Goal: Information Seeking & Learning: Check status

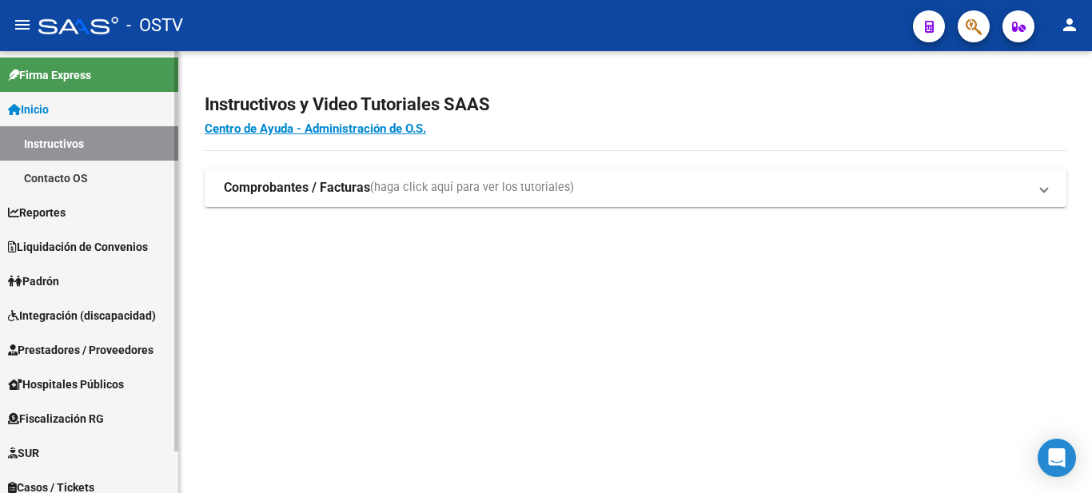
click at [106, 274] on link "Padrón" at bounding box center [89, 281] width 178 height 34
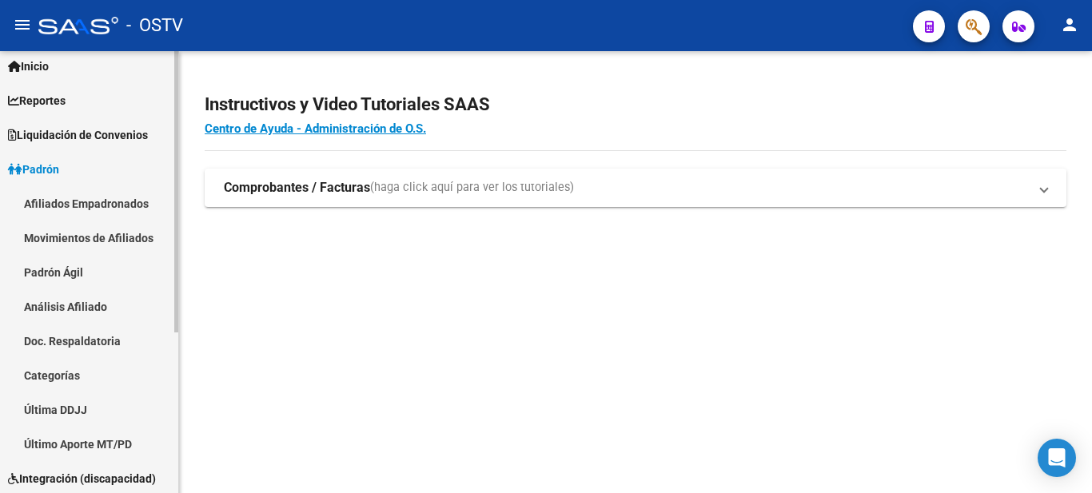
scroll to position [80, 0]
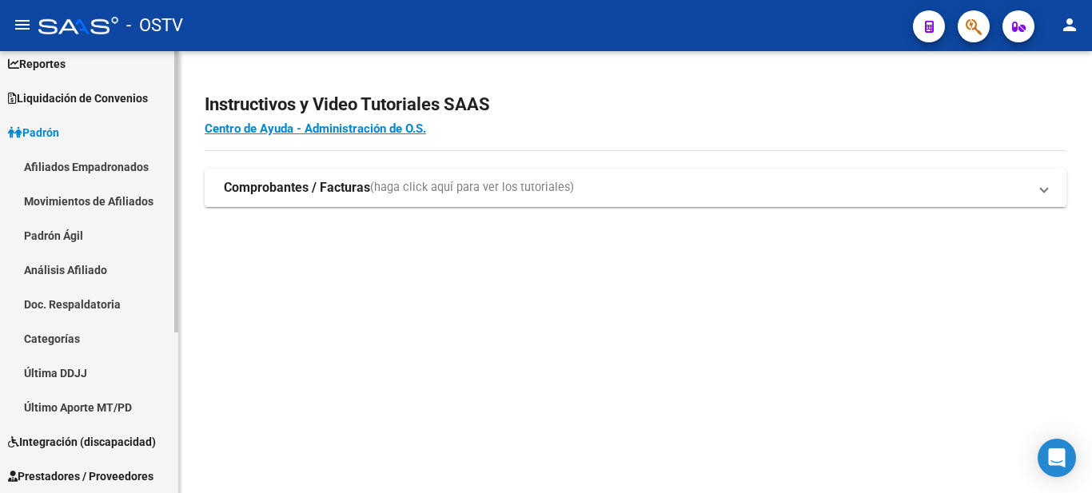
click at [110, 269] on link "Análisis Afiliado" at bounding box center [89, 270] width 178 height 34
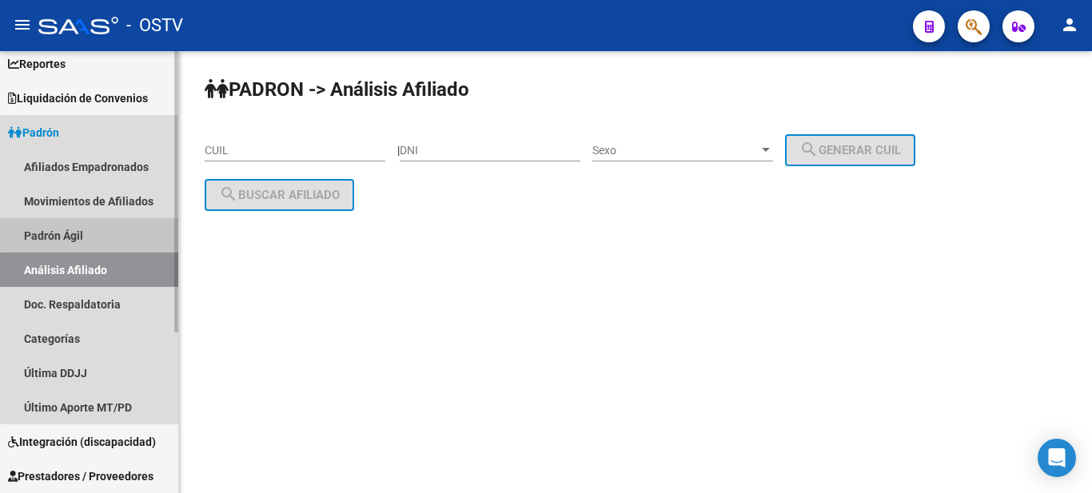
click at [110, 233] on link "Padrón Ágil" at bounding box center [89, 235] width 178 height 34
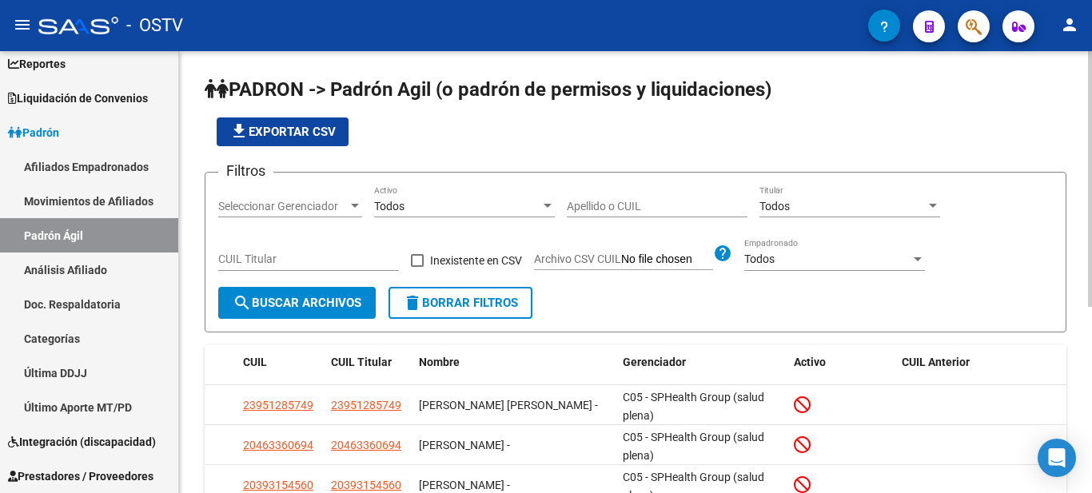
click at [802, 205] on div "Todos" at bounding box center [842, 207] width 166 height 14
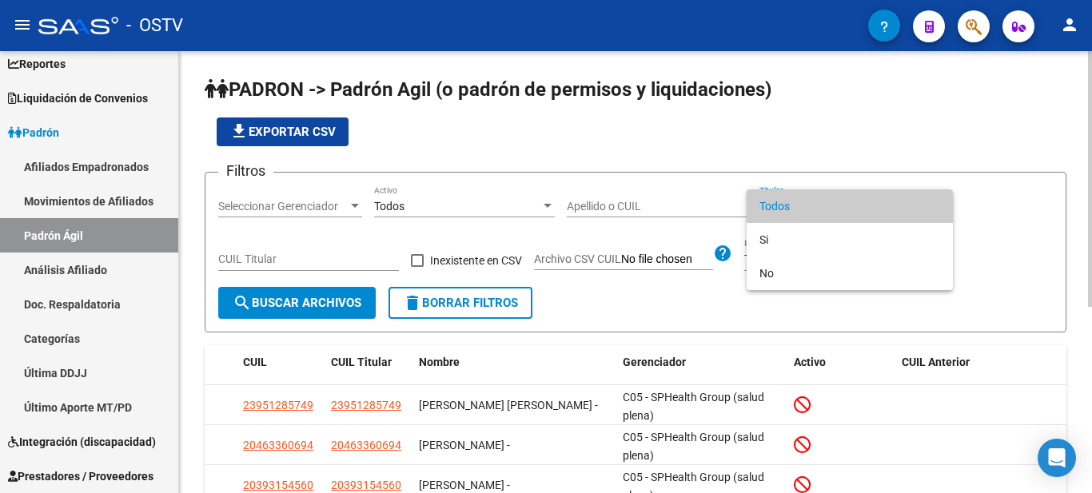
click at [802, 205] on span "Todos" at bounding box center [849, 206] width 181 height 34
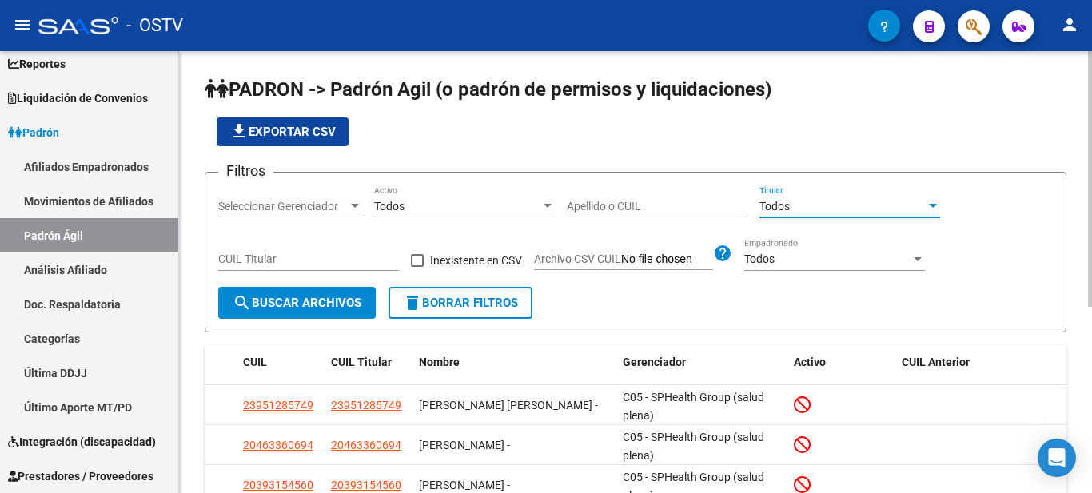
click at [350, 213] on div "Seleccionar Gerenciador" at bounding box center [290, 207] width 144 height 14
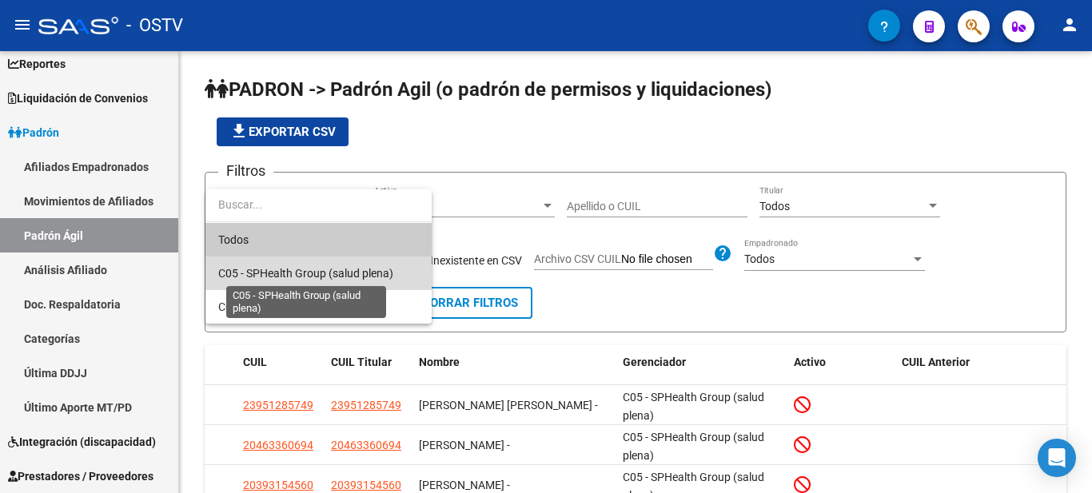
click at [336, 277] on span "C05 - SPHealth Group (salud plena)" at bounding box center [305, 273] width 175 height 13
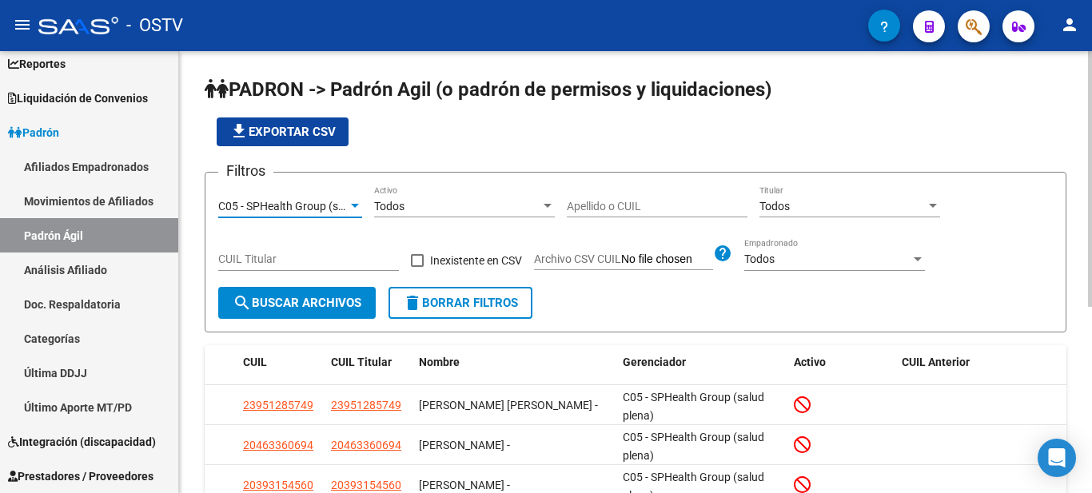
click at [448, 205] on div "Todos" at bounding box center [457, 207] width 166 height 14
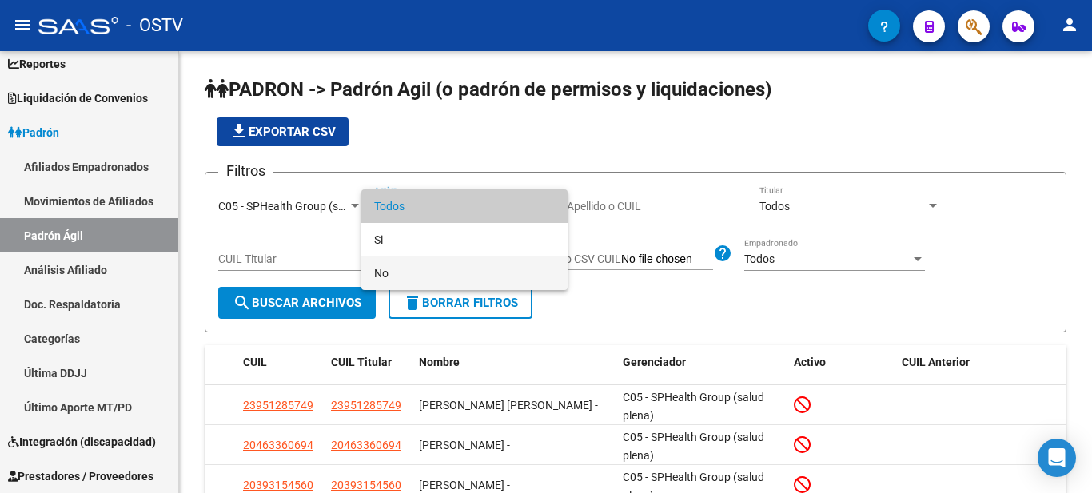
click at [442, 265] on span "No" at bounding box center [464, 274] width 181 height 34
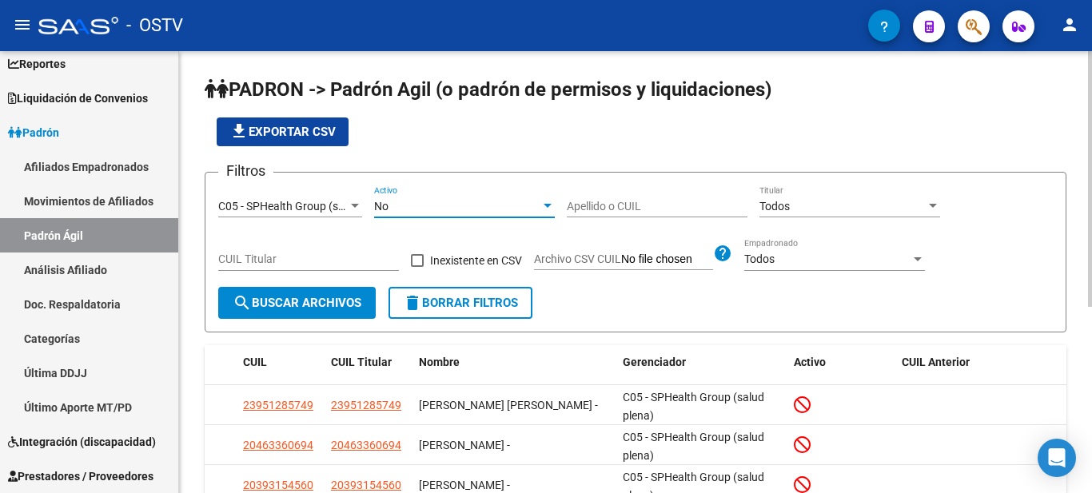
click at [340, 293] on button "search Buscar Archivos" at bounding box center [296, 303] width 157 height 32
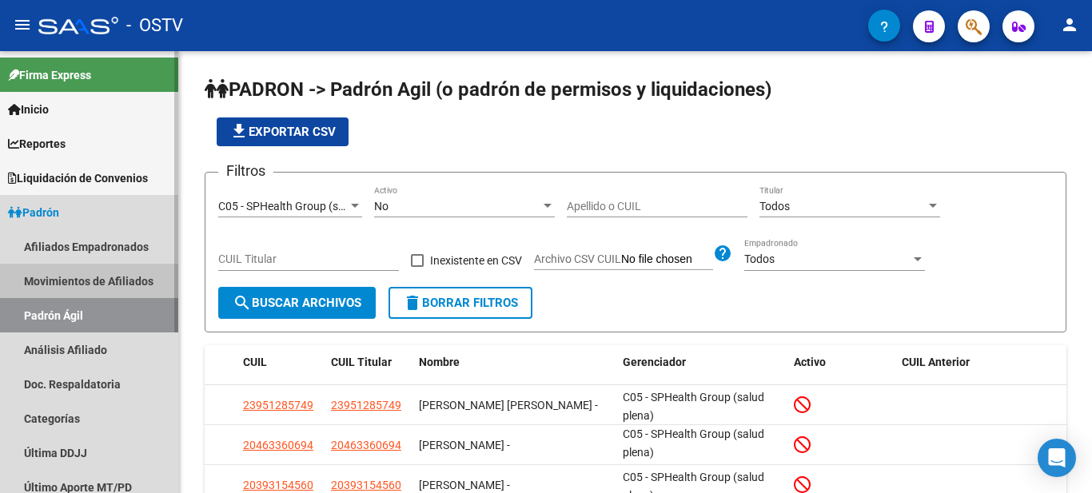
click at [126, 270] on link "Movimientos de Afiliados" at bounding box center [89, 281] width 178 height 34
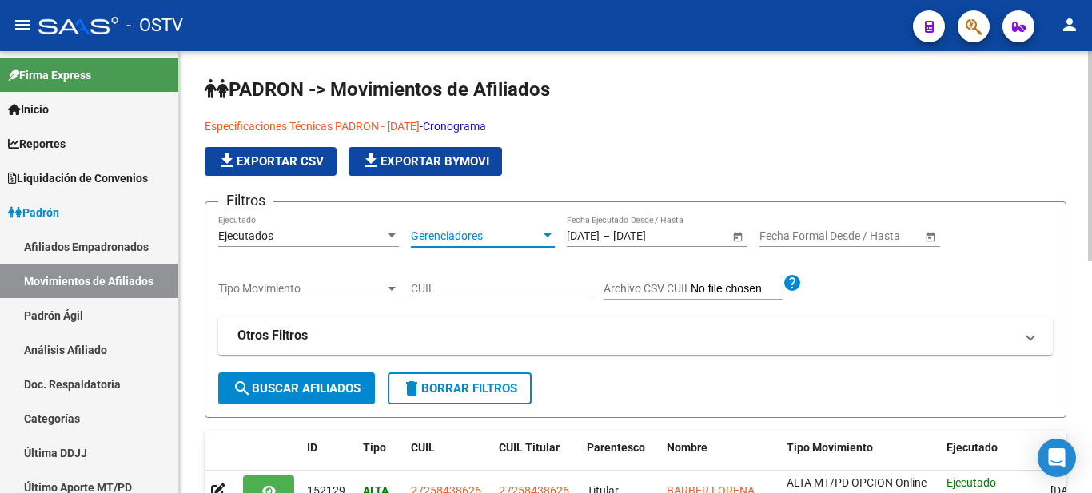
click at [502, 230] on span "Gerenciadores" at bounding box center [475, 236] width 129 height 14
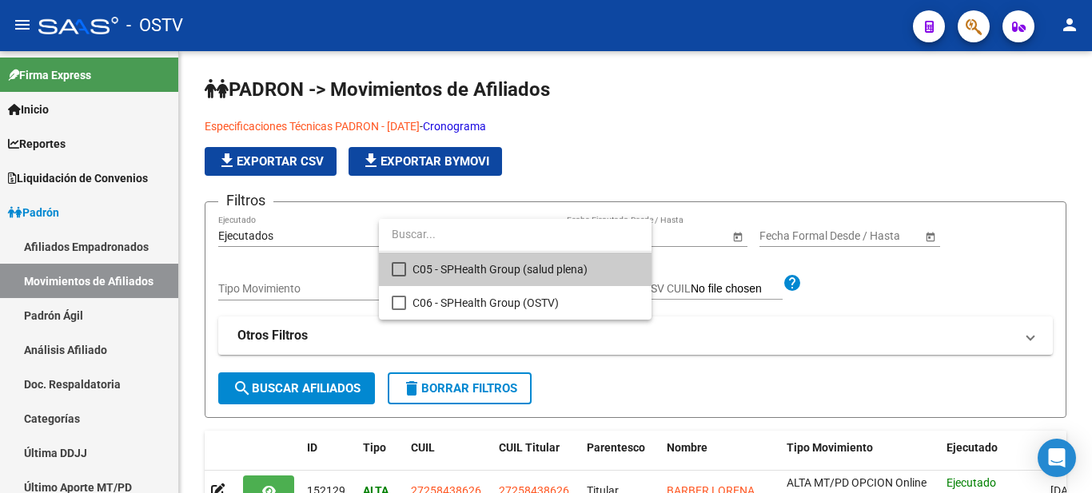
click at [513, 281] on span "C05 - SPHealth Group (salud plena)" at bounding box center [525, 270] width 226 height 34
click at [310, 240] on div at bounding box center [546, 246] width 1092 height 493
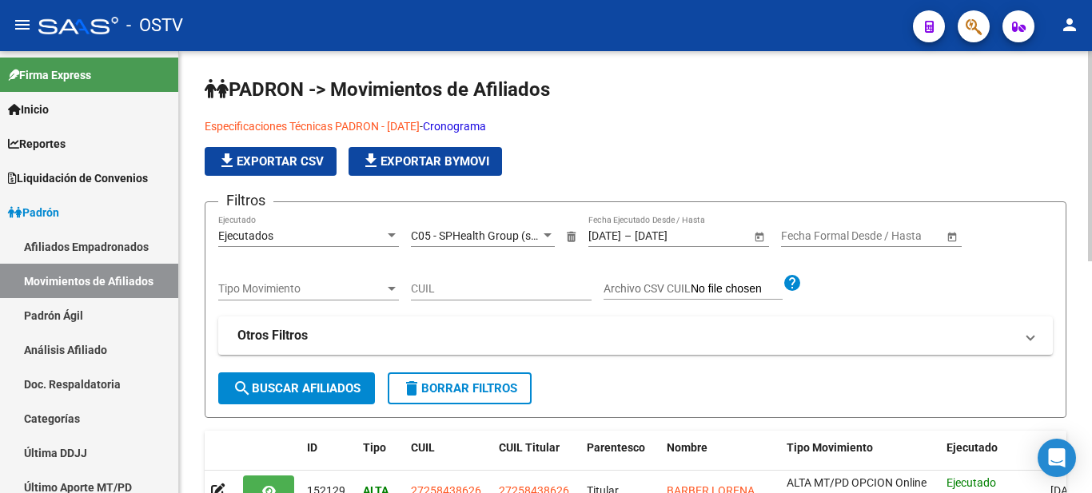
click at [311, 240] on div "Ejecutados" at bounding box center [301, 236] width 166 height 14
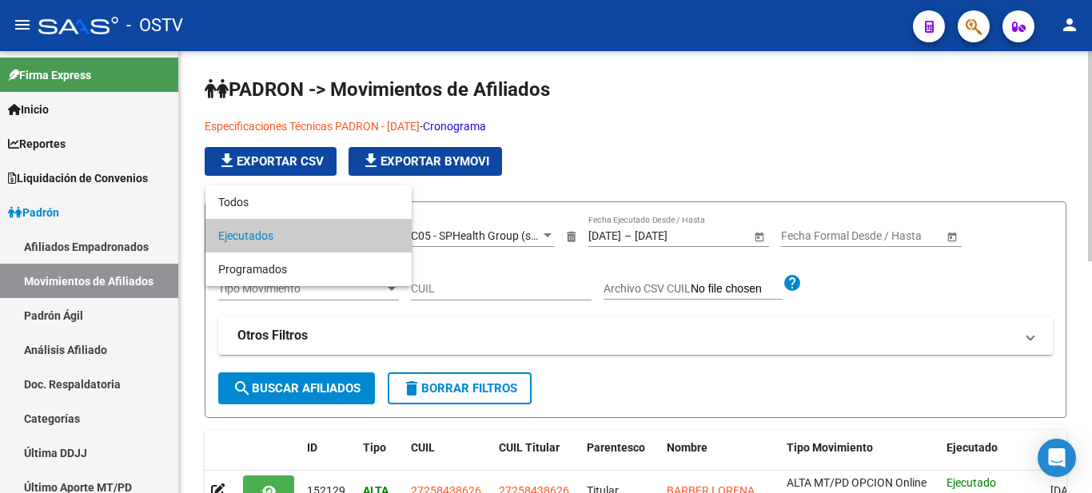
click at [311, 240] on span "Ejecutados" at bounding box center [308, 236] width 181 height 34
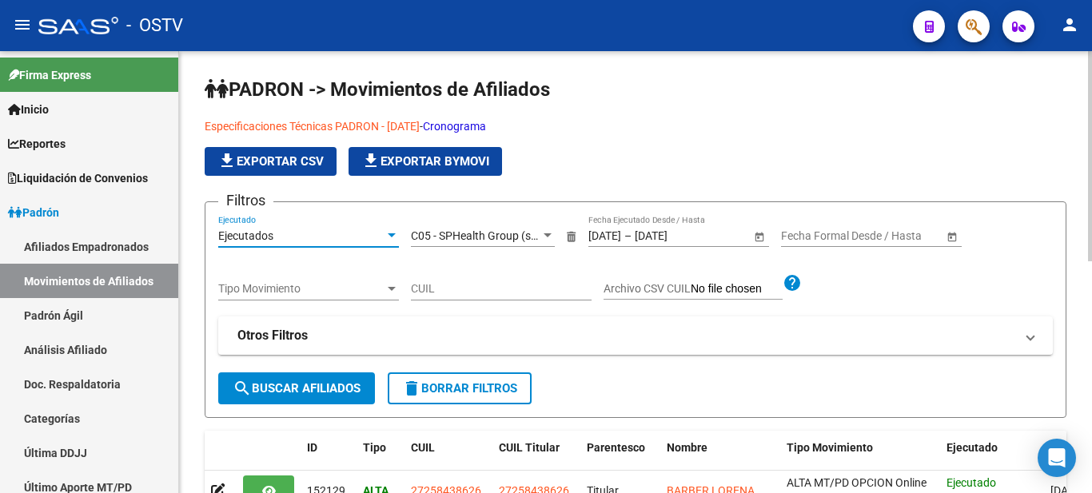
click at [344, 237] on div "Ejecutados" at bounding box center [301, 236] width 166 height 14
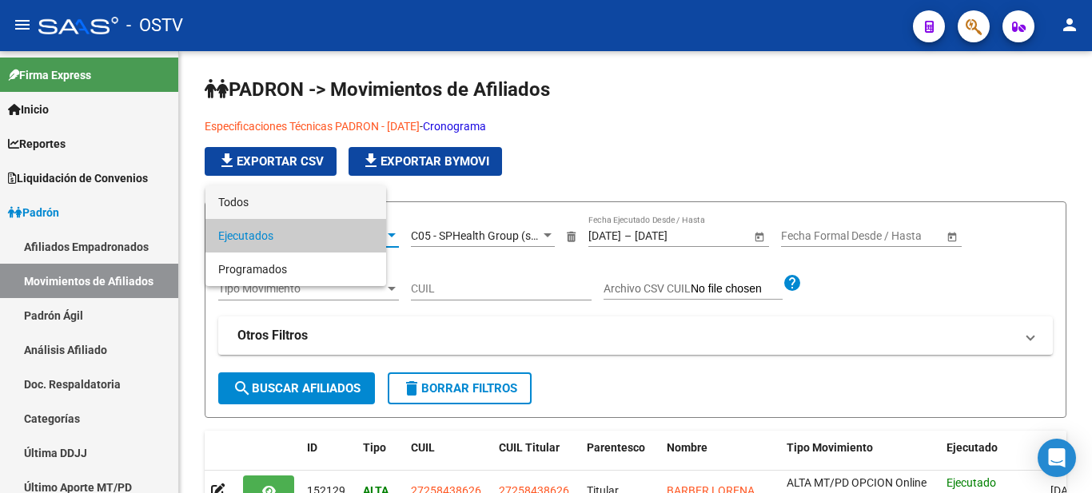
click at [372, 204] on span "Todos" at bounding box center [295, 202] width 155 height 34
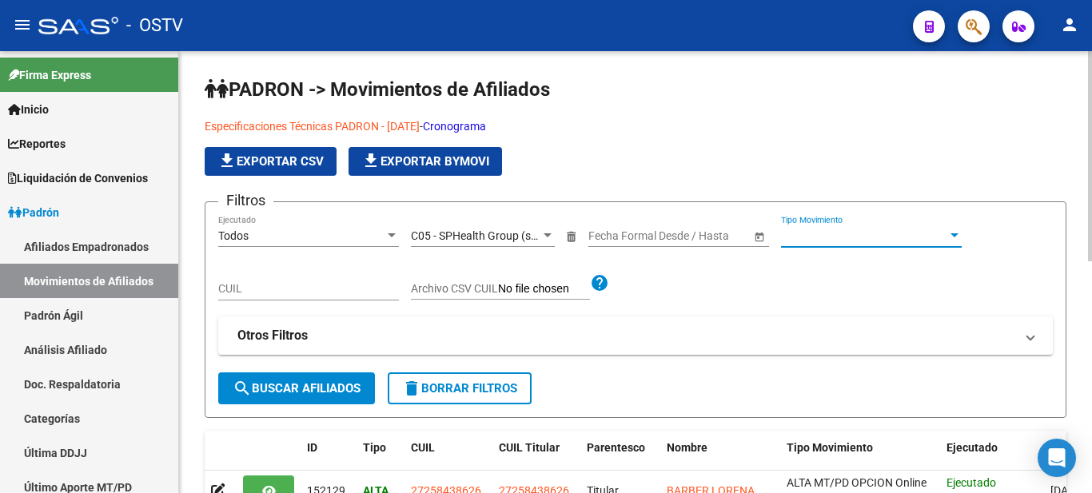
click at [815, 238] on span "Tipo Movimiento" at bounding box center [864, 236] width 166 height 14
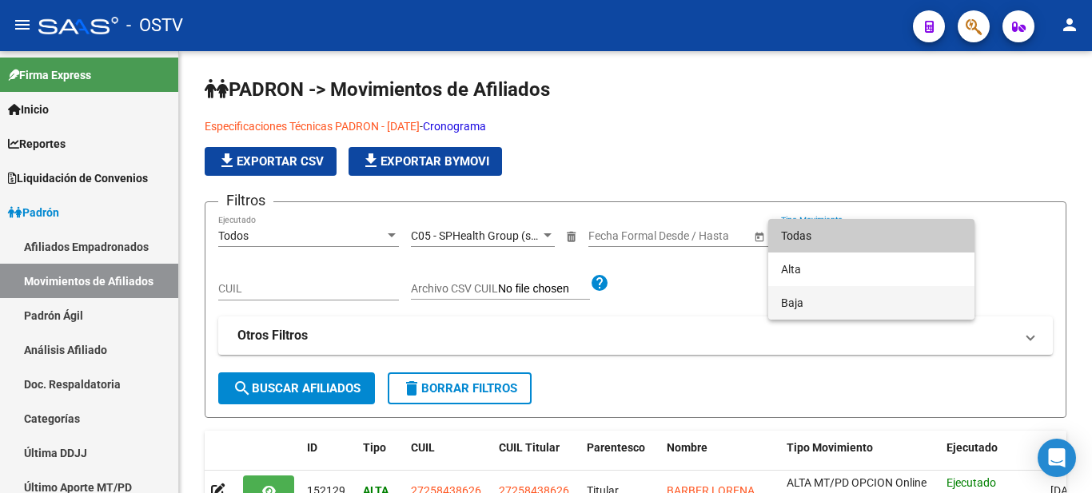
click at [815, 301] on span "Baja" at bounding box center [871, 303] width 181 height 34
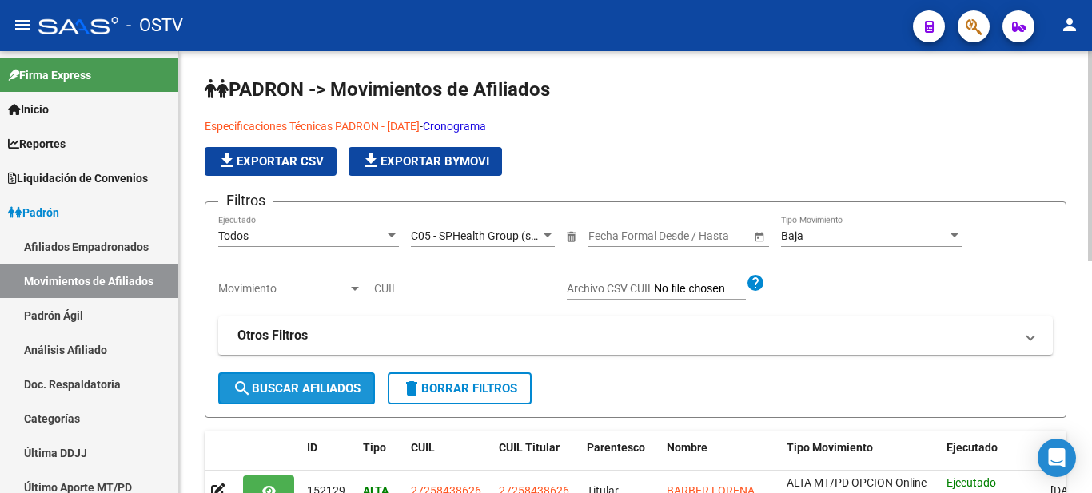
click at [343, 386] on span "search Buscar Afiliados" at bounding box center [297, 388] width 128 height 14
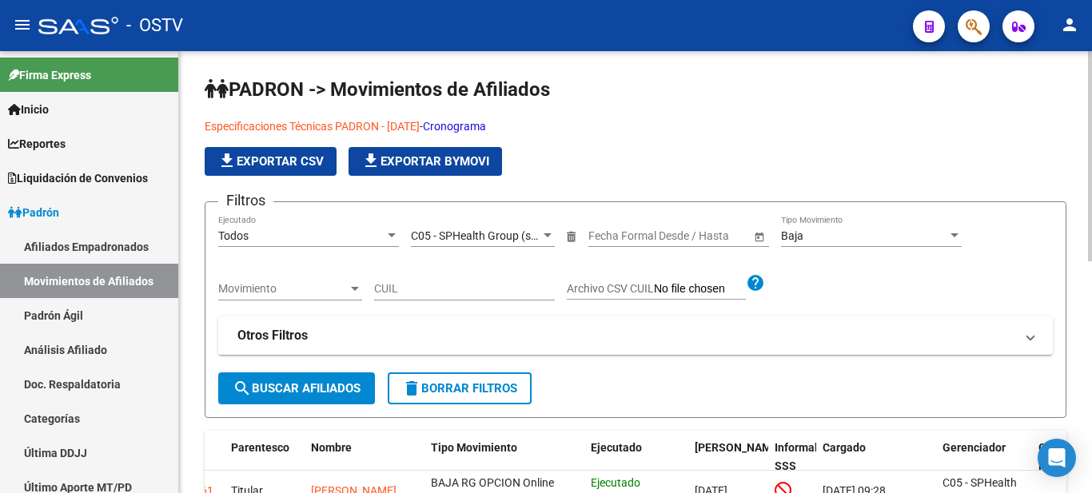
click at [377, 244] on div "Todos Ejecutado" at bounding box center [308, 231] width 181 height 32
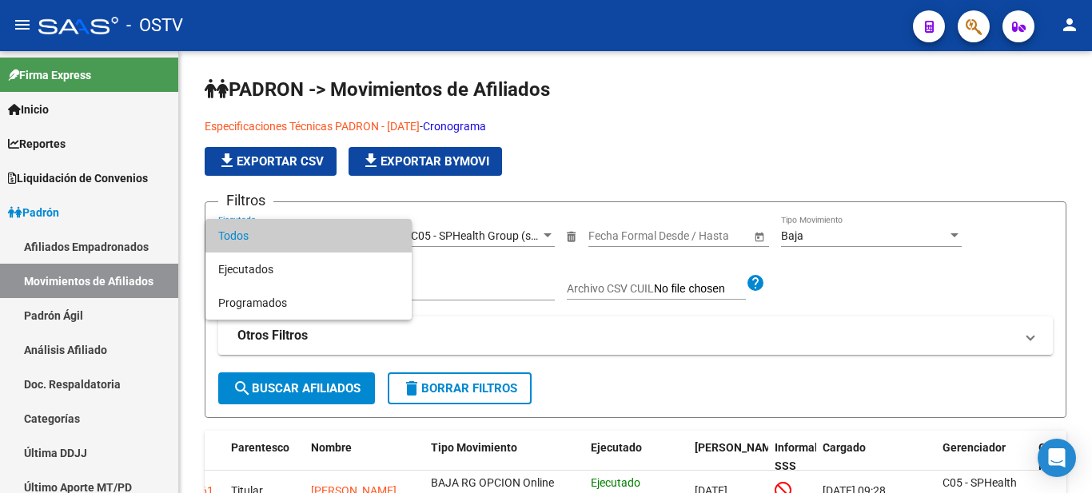
click at [380, 241] on span "Todos" at bounding box center [308, 236] width 181 height 34
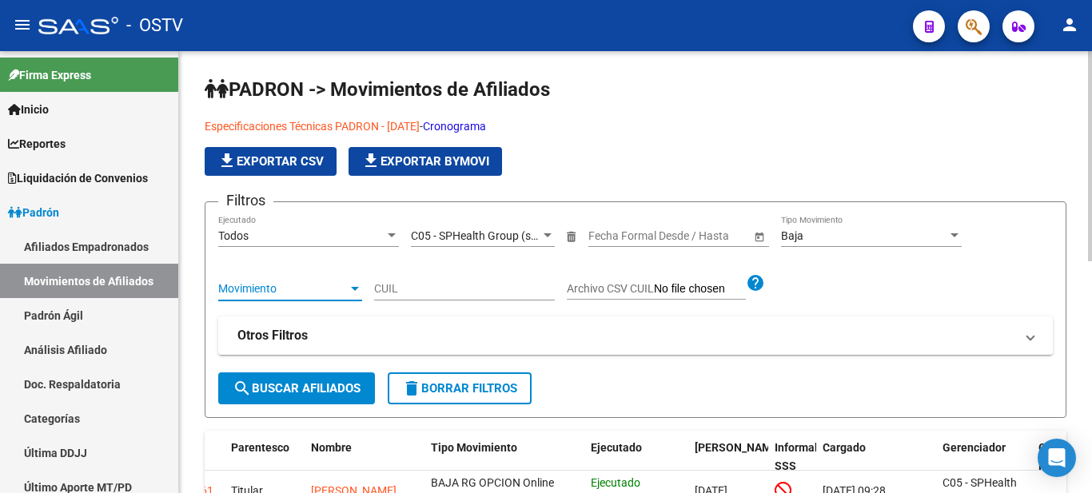
click at [339, 285] on span "Movimiento" at bounding box center [282, 289] width 129 height 14
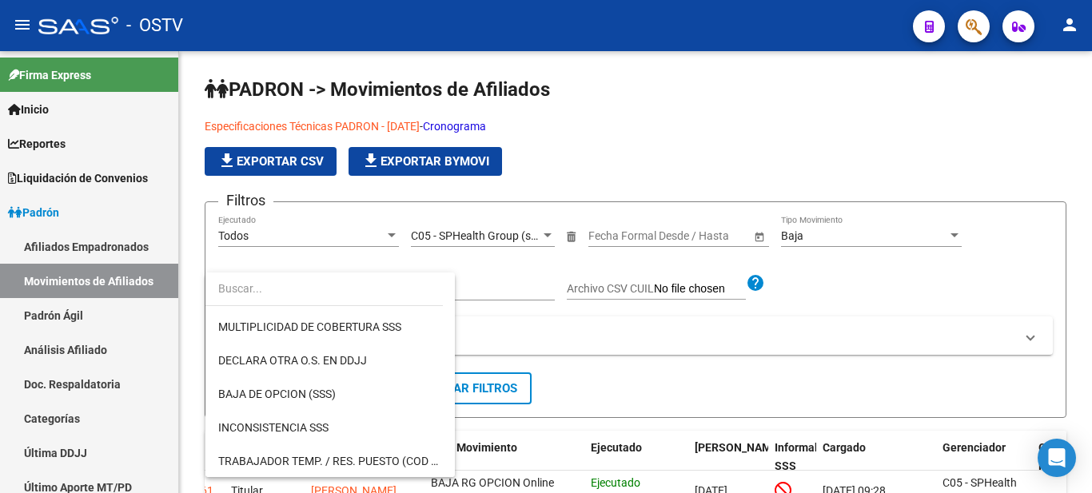
scroll to position [639, 0]
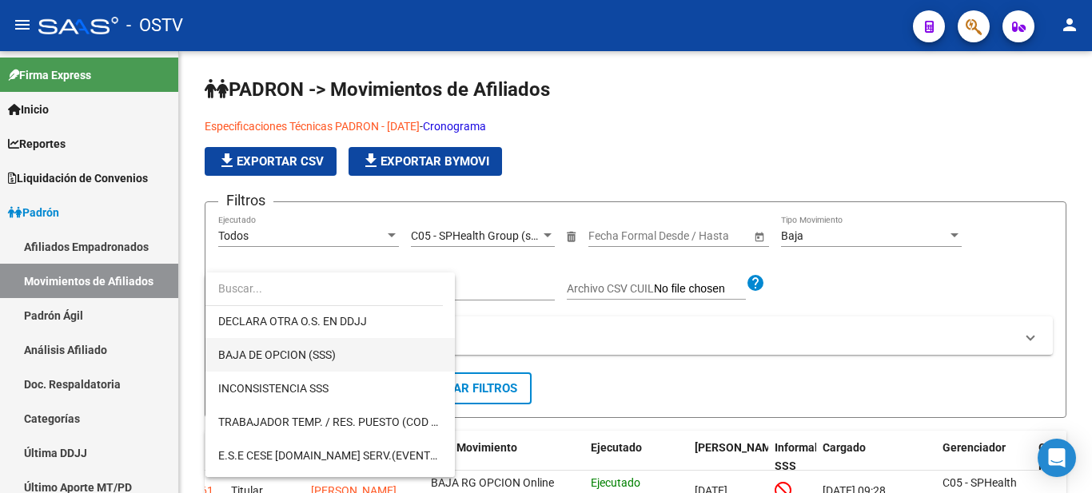
click at [403, 355] on span "BAJA DE OPCION (SSS)" at bounding box center [330, 355] width 224 height 34
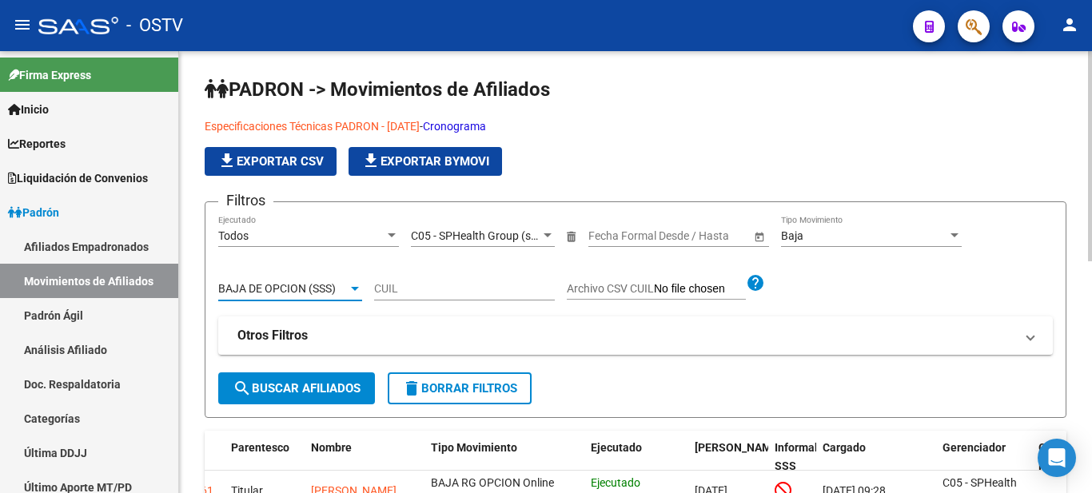
click at [315, 396] on span "search Buscar Afiliados" at bounding box center [297, 388] width 128 height 14
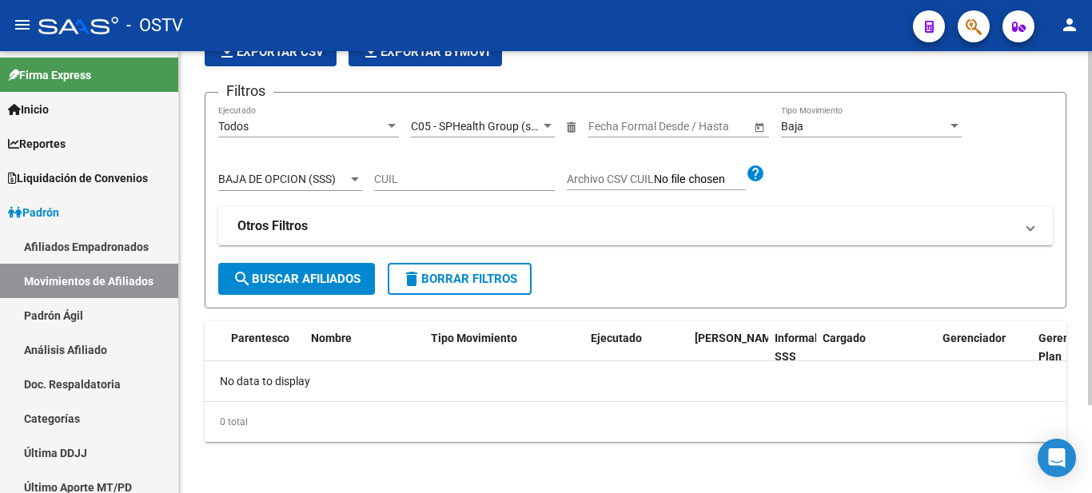
scroll to position [110, 0]
click at [289, 171] on div "BAJA DE OPCION (SSS) Movimiento" at bounding box center [290, 175] width 144 height 32
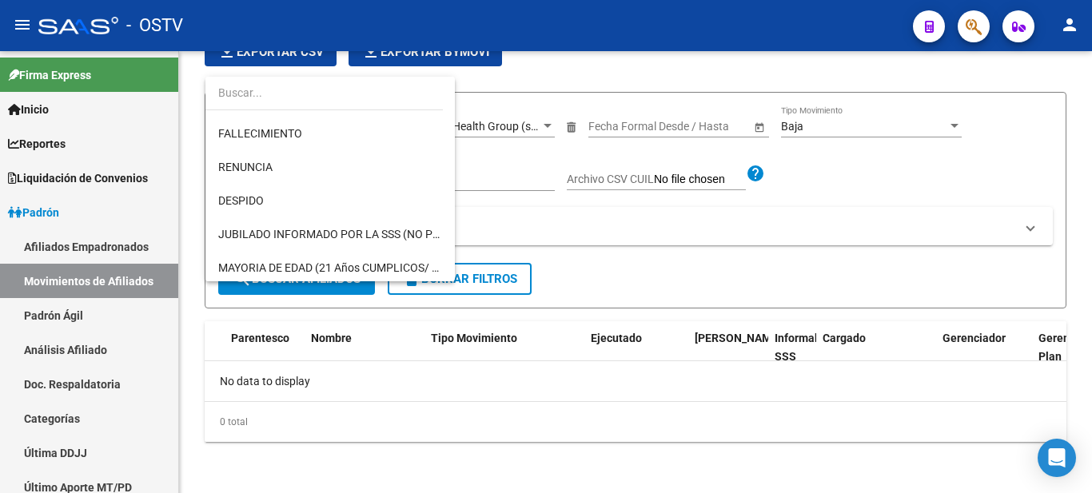
scroll to position [0, 0]
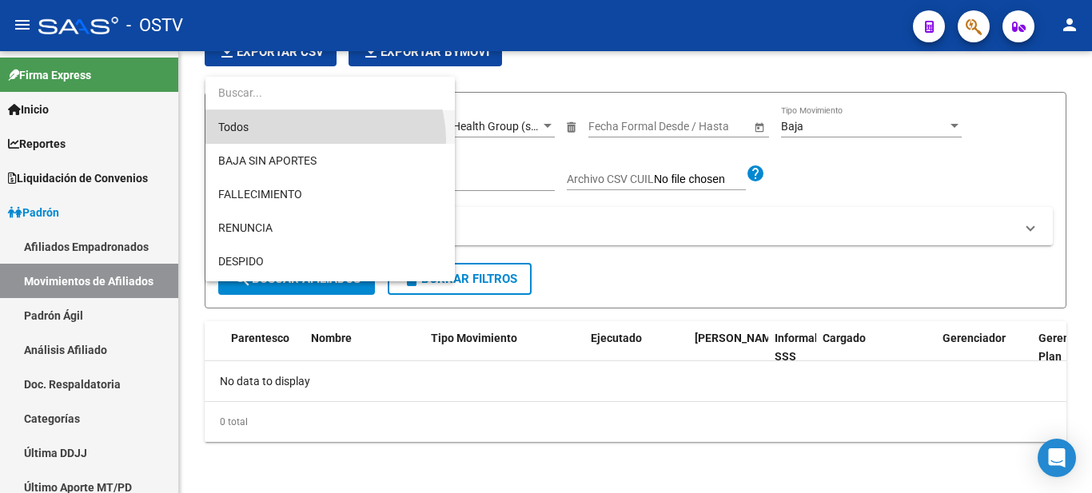
click at [318, 140] on span "Todos" at bounding box center [330, 127] width 224 height 34
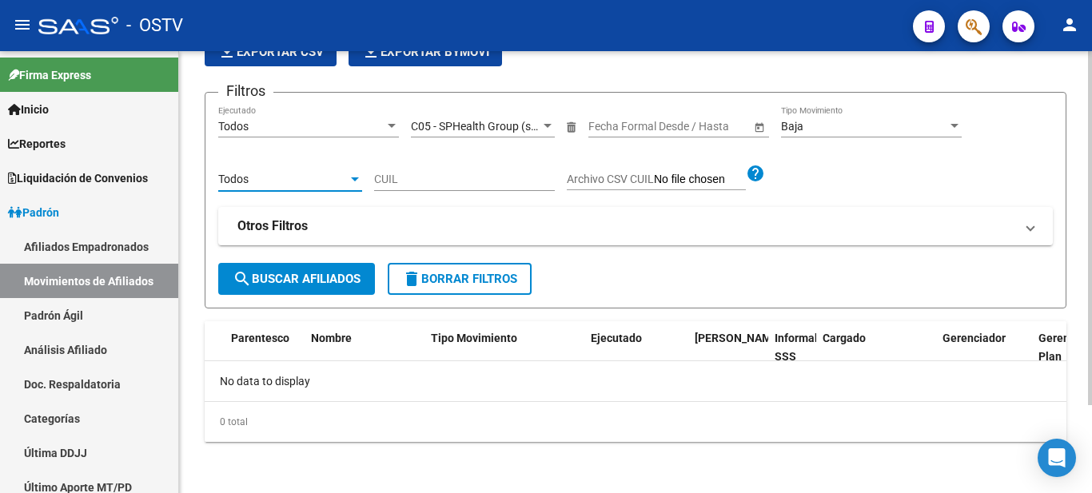
click at [337, 181] on div "Todos" at bounding box center [282, 180] width 129 height 14
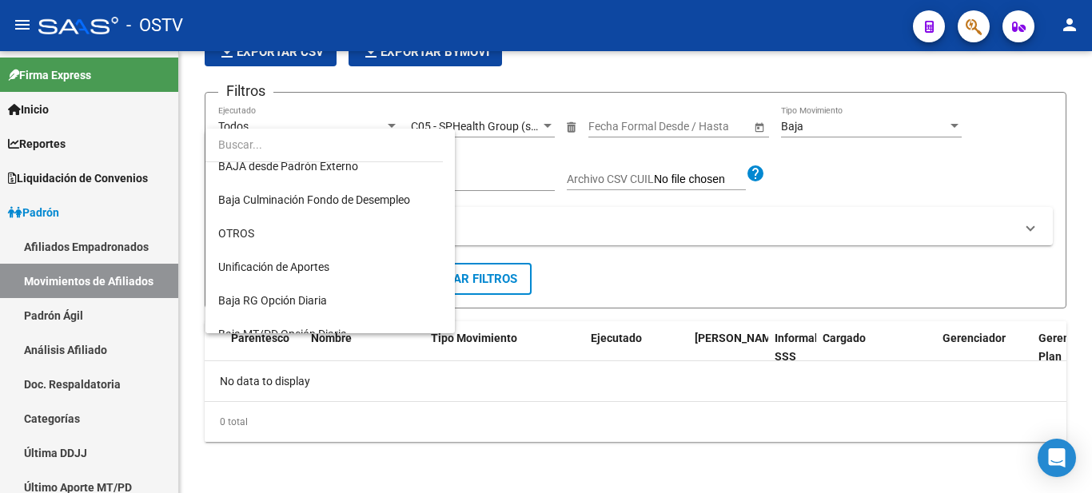
scroll to position [1105, 0]
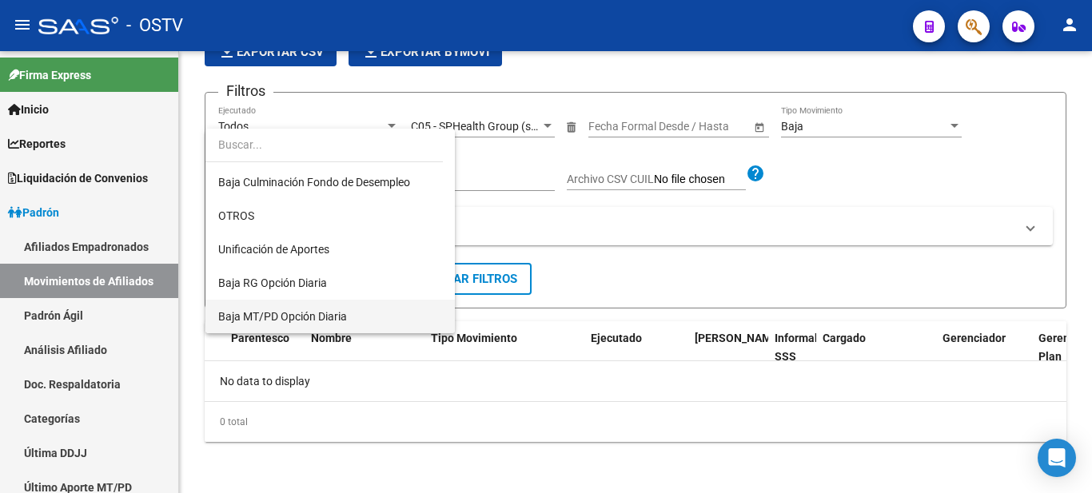
click at [336, 306] on span "Baja MT/PD Opción Diaria" at bounding box center [330, 317] width 224 height 34
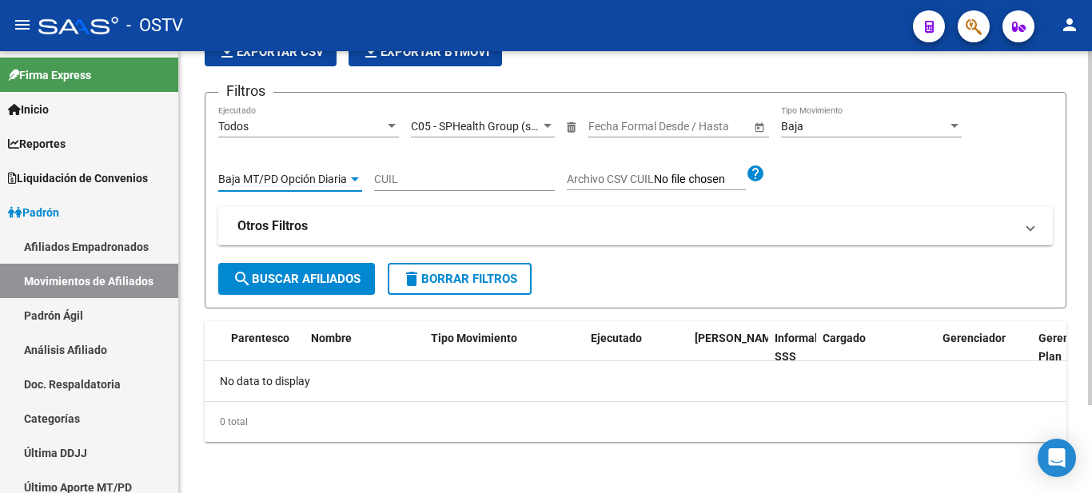
click at [338, 276] on span "search Buscar Afiliados" at bounding box center [297, 279] width 128 height 14
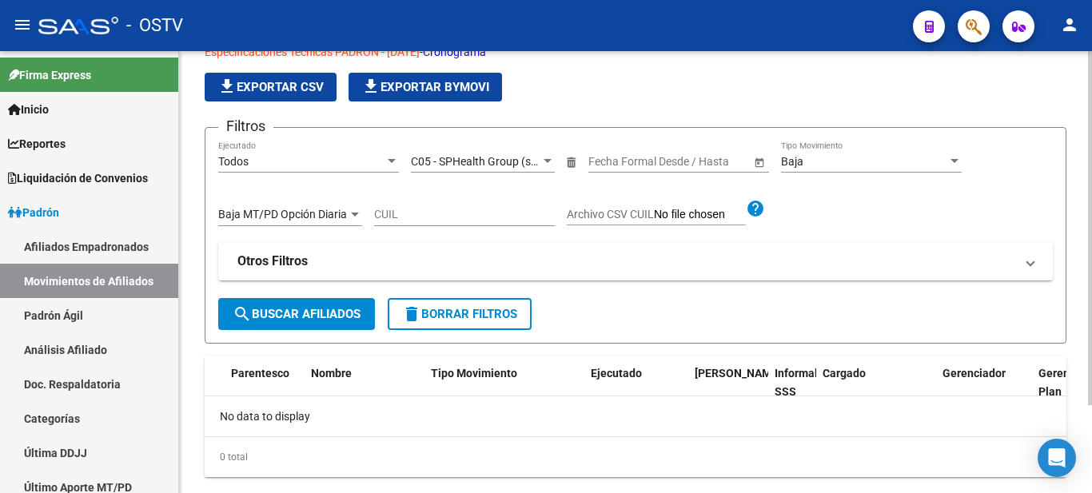
scroll to position [110, 0]
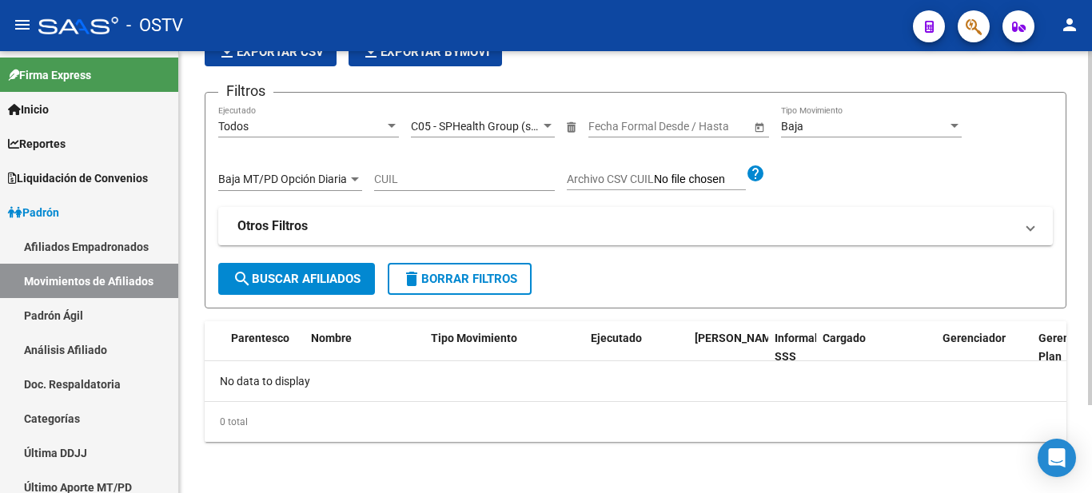
click at [357, 185] on div at bounding box center [355, 179] width 14 height 13
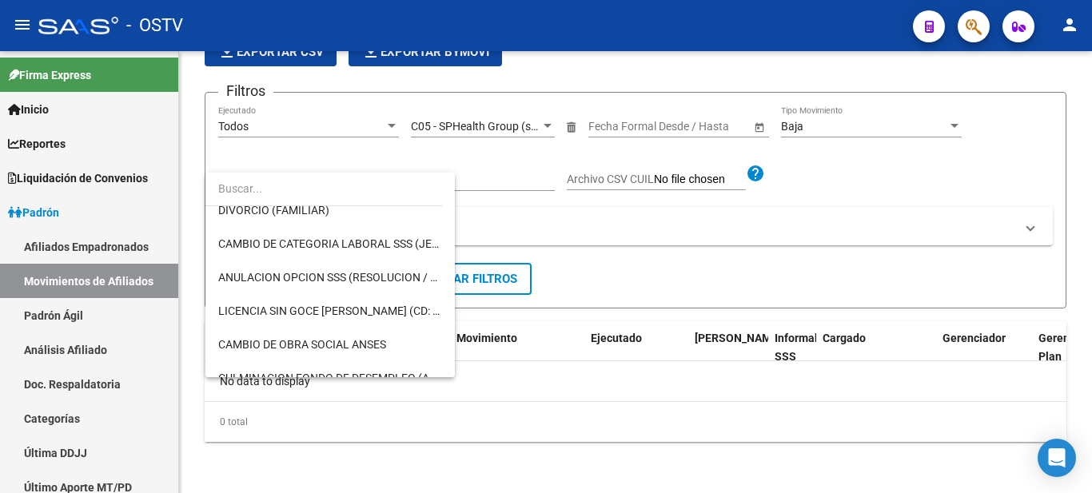
scroll to position [0, 0]
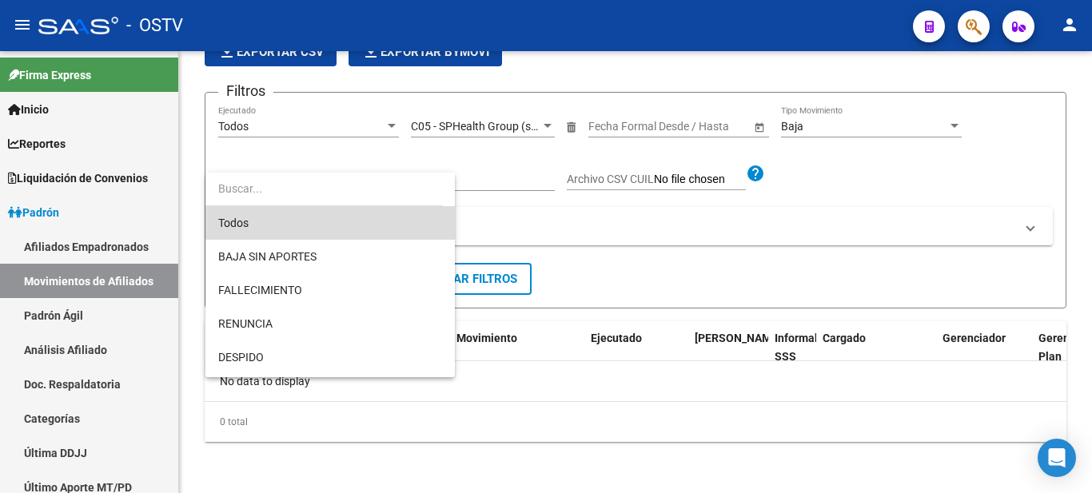
click at [366, 224] on span "Todos" at bounding box center [330, 223] width 224 height 34
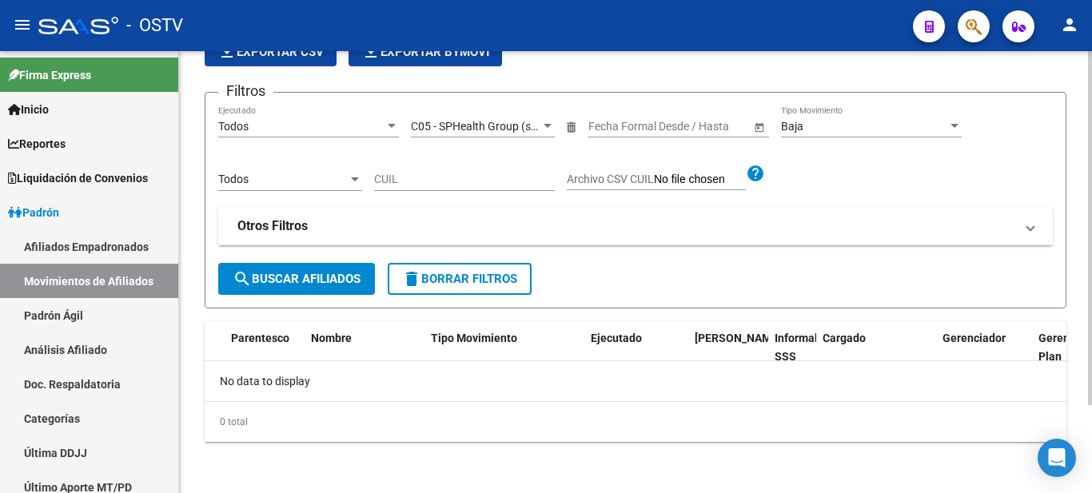
click at [377, 241] on mat-expansion-panel-header "Otros Filtros" at bounding box center [635, 226] width 835 height 38
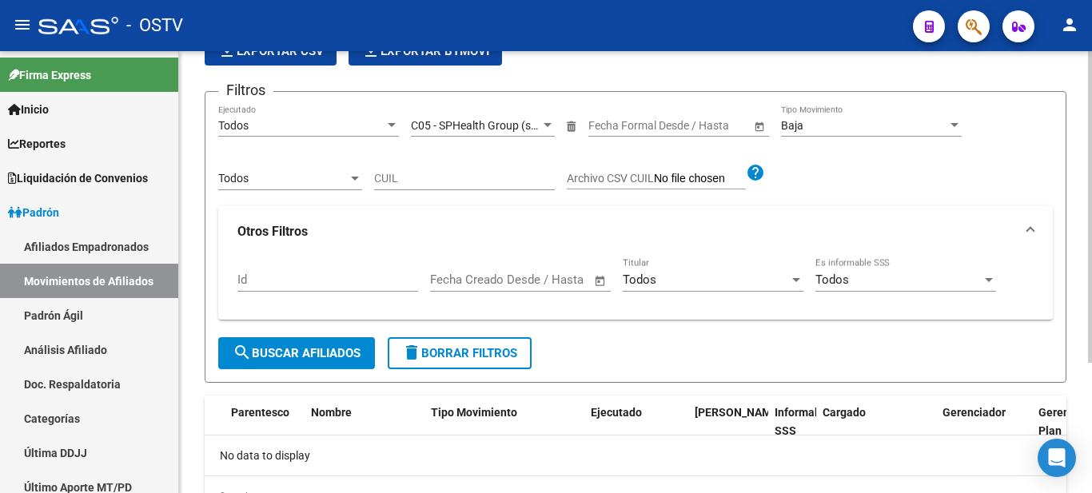
click at [861, 287] on div "Todos" at bounding box center [898, 280] width 166 height 14
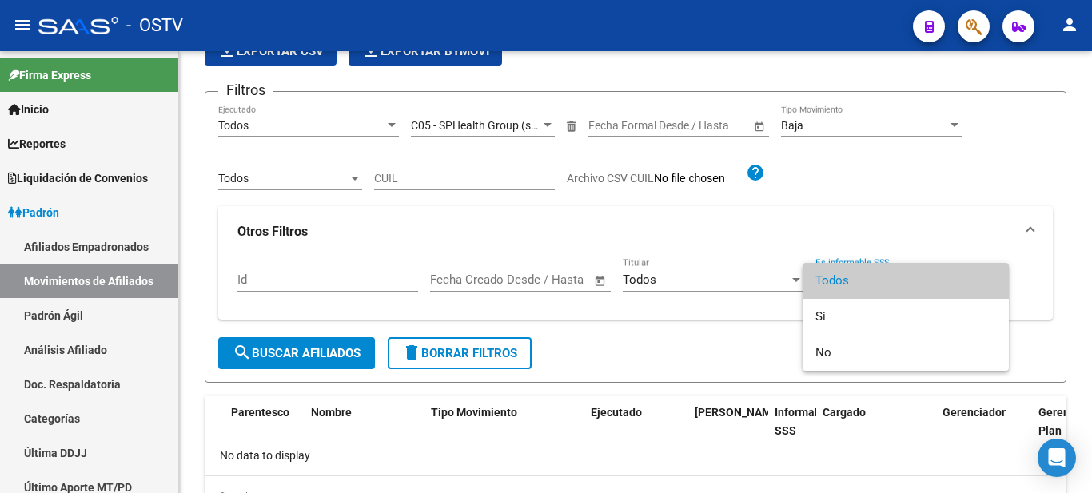
click at [862, 287] on span "Todos" at bounding box center [905, 281] width 181 height 36
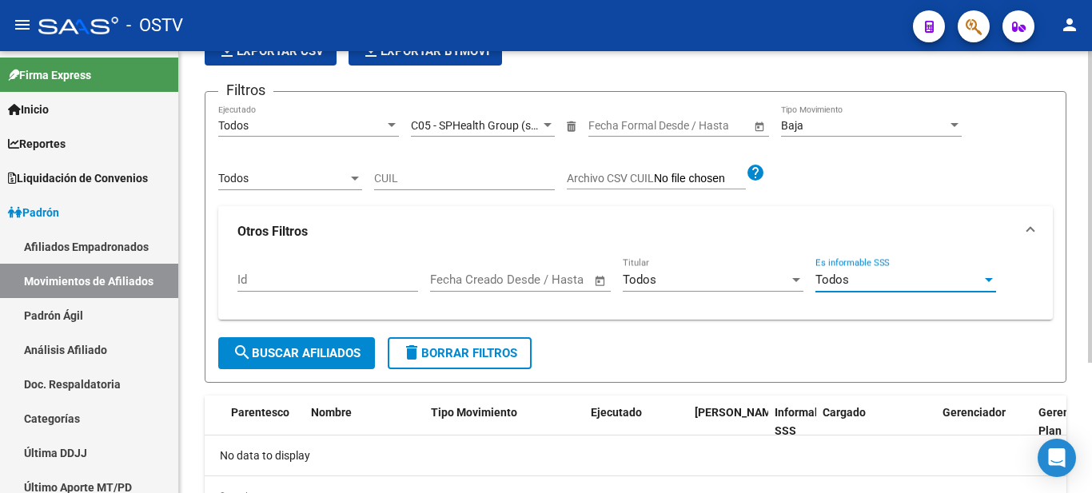
click at [778, 289] on div "Todos Titular" at bounding box center [713, 274] width 181 height 34
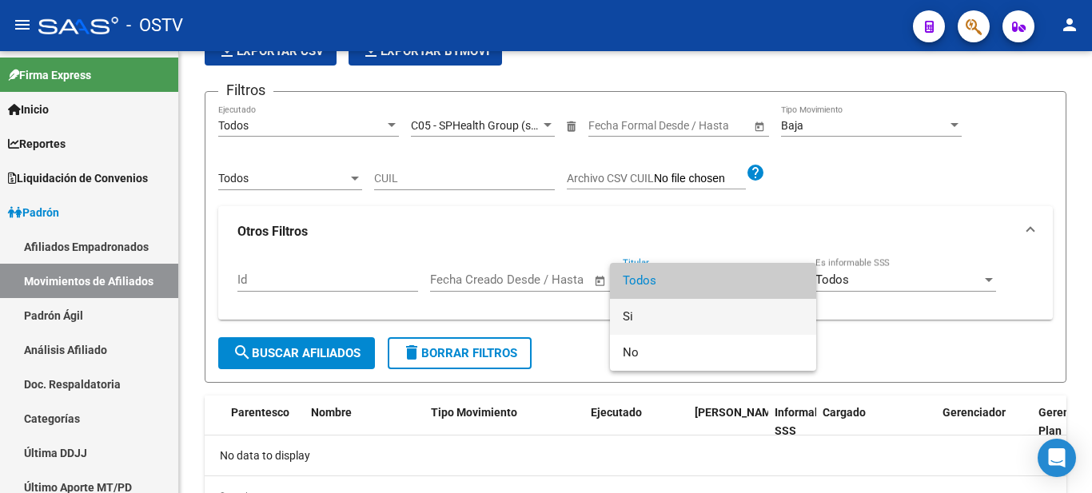
click at [743, 324] on span "Si" at bounding box center [713, 317] width 181 height 36
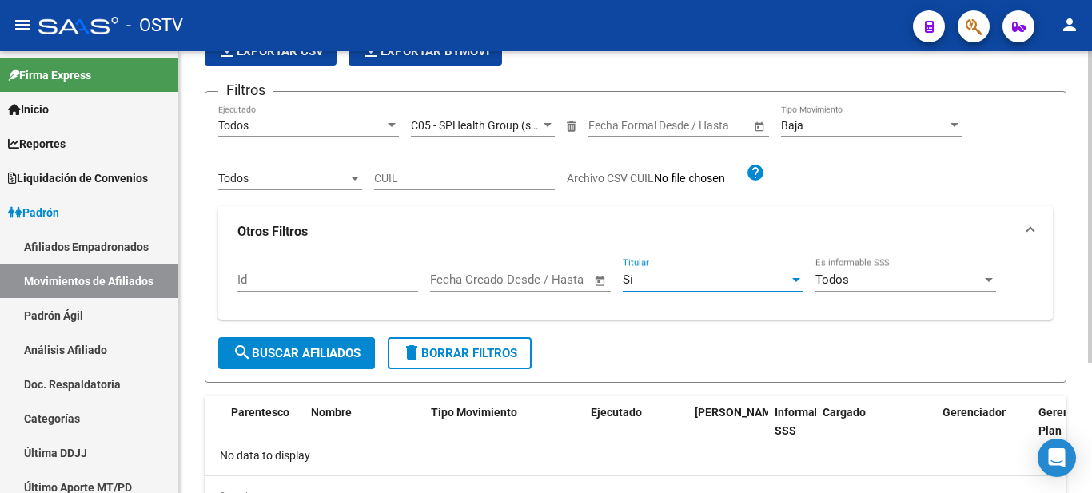
click at [301, 354] on span "search Buscar Afiliados" at bounding box center [297, 353] width 128 height 14
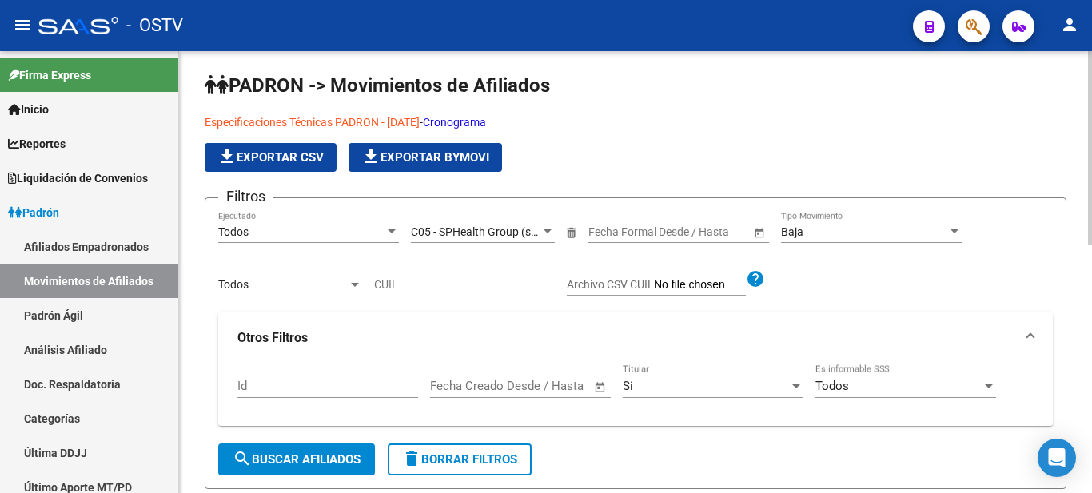
scroll to position [3, 0]
click at [440, 157] on span "file_download Exportar Bymovi" at bounding box center [425, 158] width 128 height 14
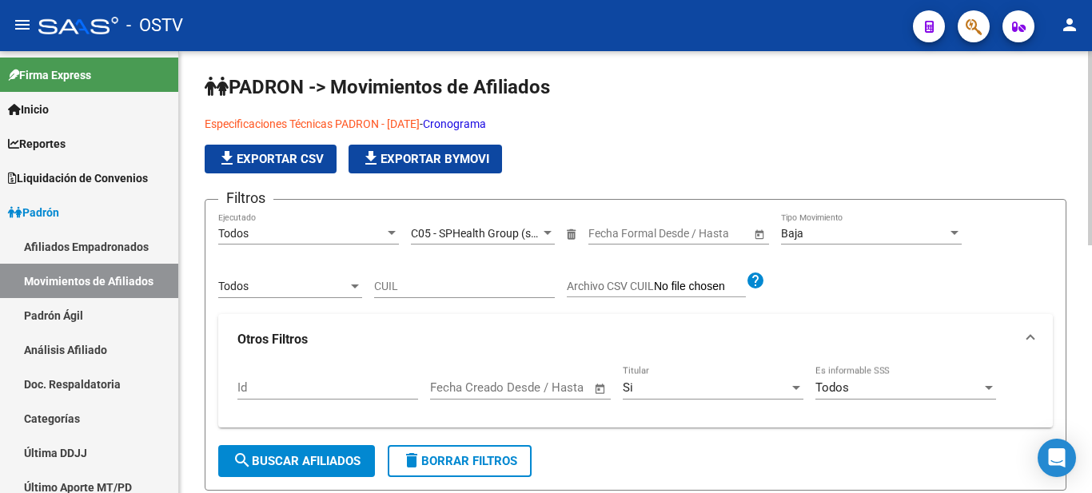
scroll to position [0, 0]
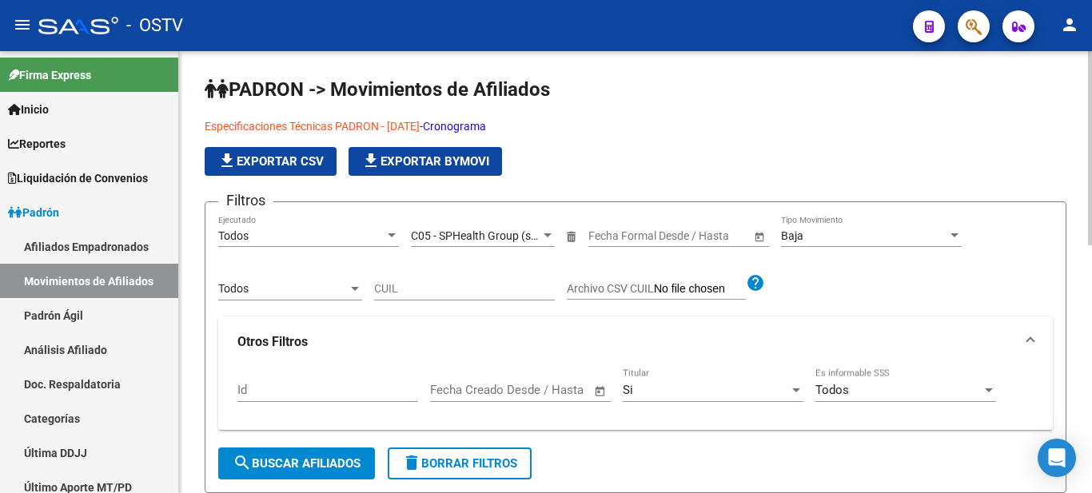
click at [300, 162] on span "file_download Exportar CSV" at bounding box center [270, 161] width 106 height 14
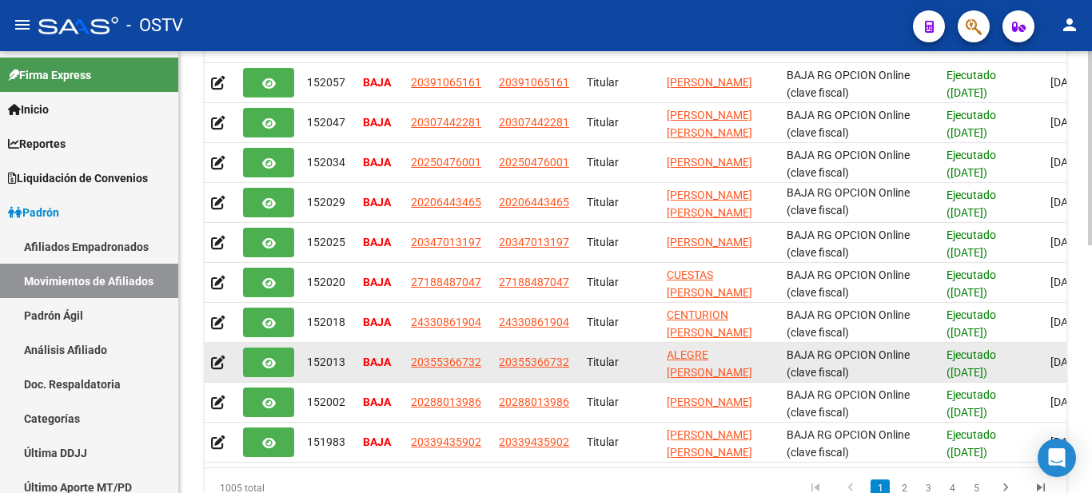
click at [253, 365] on button "button" at bounding box center [268, 363] width 51 height 30
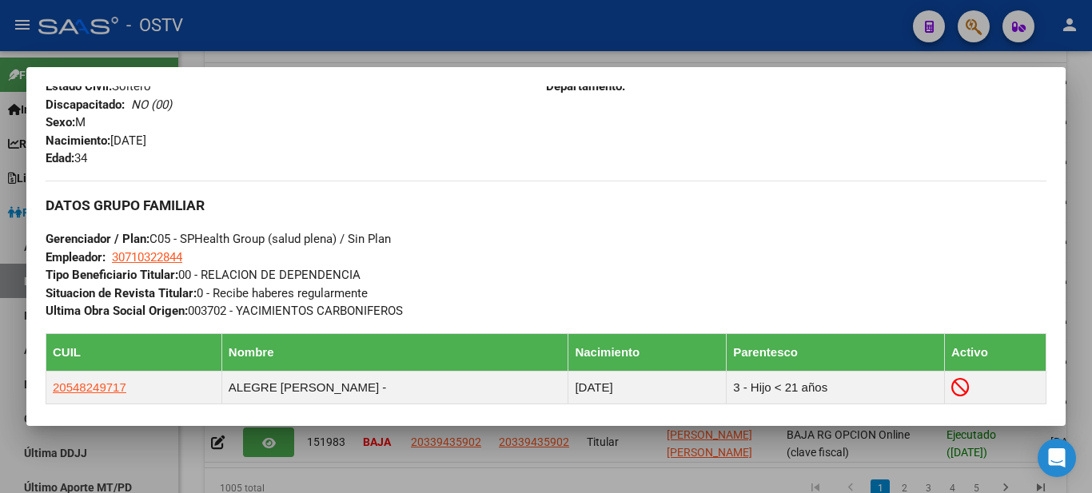
scroll to position [488, 0]
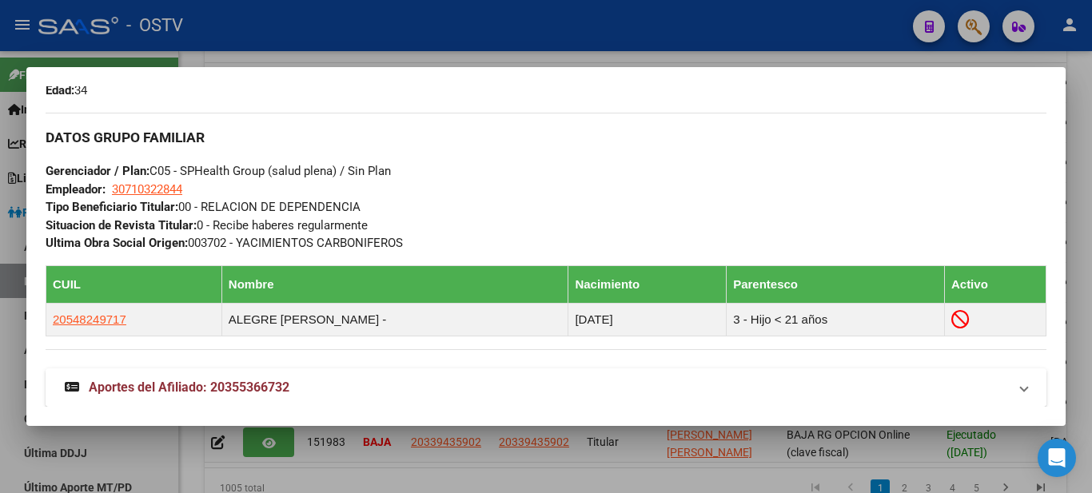
click at [241, 388] on span "Aportes del Afiliado: 20355366732" at bounding box center [189, 387] width 201 height 15
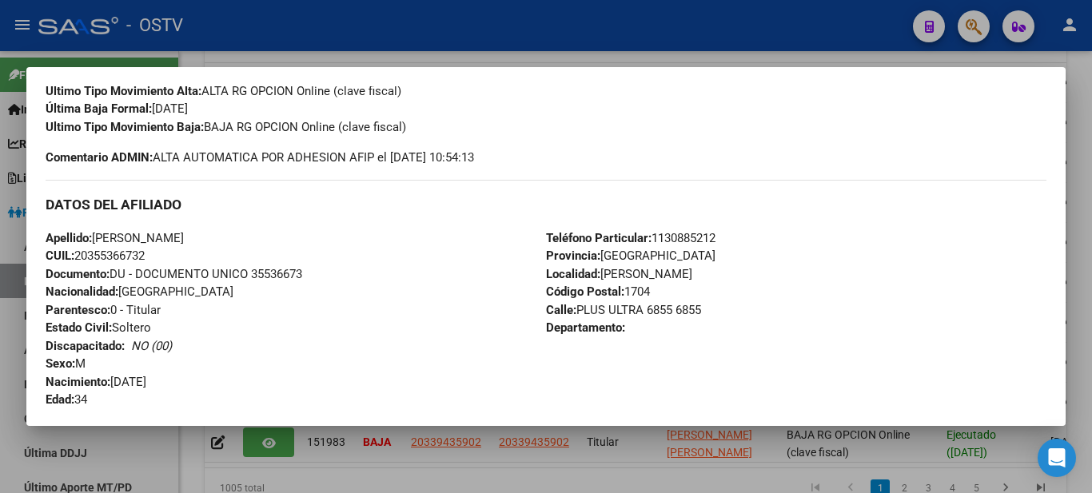
scroll to position [144, 0]
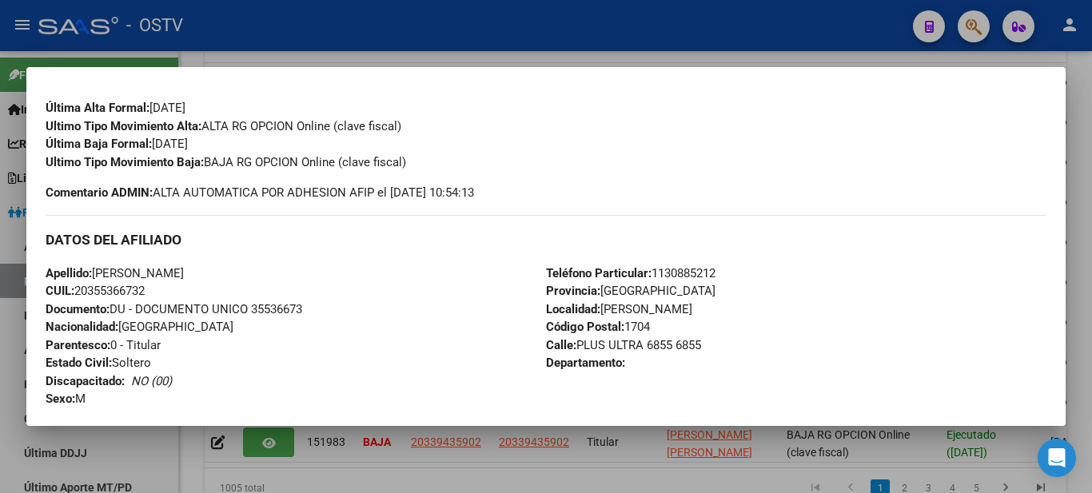
click at [122, 297] on span "CUIL: 20355366732" at bounding box center [95, 291] width 99 height 14
copy span "20355366732"
